Goal: Information Seeking & Learning: Learn about a topic

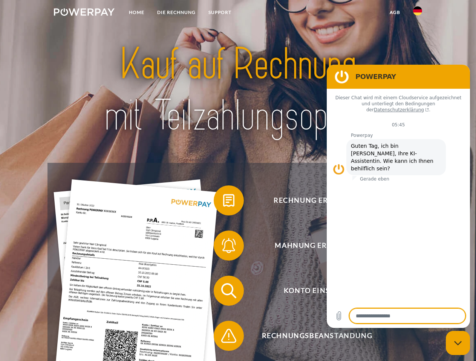
click at [84, 13] on img at bounding box center [84, 12] width 61 height 8
click at [417, 13] on img at bounding box center [417, 10] width 9 height 9
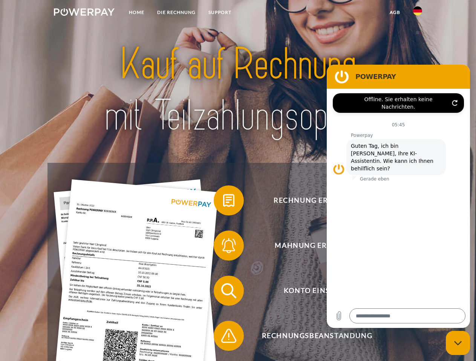
click at [394, 12] on link "agb" at bounding box center [394, 13] width 23 height 14
click at [223, 202] on span at bounding box center [217, 201] width 38 height 38
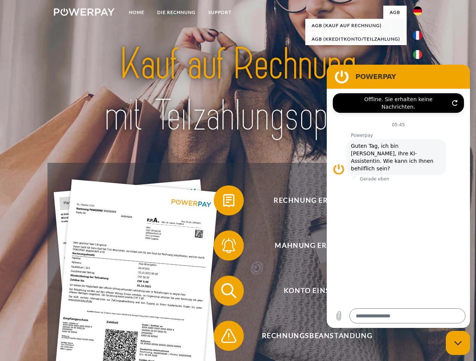
click at [223, 247] on span at bounding box center [217, 246] width 38 height 38
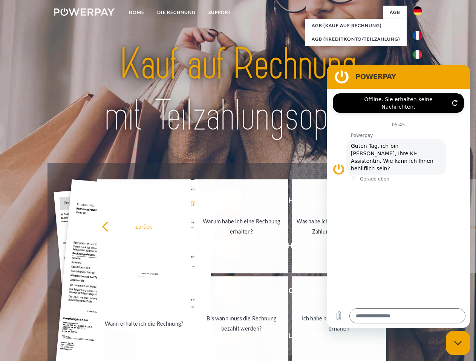
click at [223, 293] on link "Bis wann muss die Rechnung bezahlt werden?" at bounding box center [241, 324] width 94 height 94
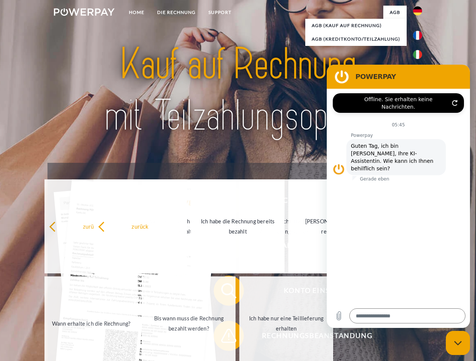
click at [223, 338] on span at bounding box center [217, 336] width 38 height 38
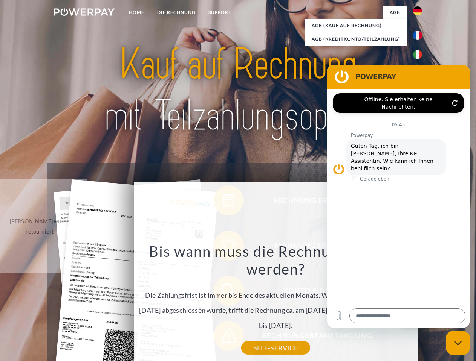
click at [457, 343] on icon "Messaging-Fenster schließen" at bounding box center [458, 343] width 8 height 5
type textarea "*"
